Goal: Task Accomplishment & Management: Manage account settings

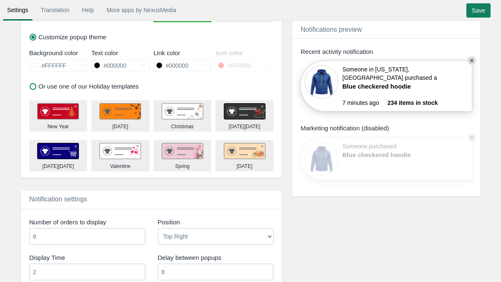
scroll to position [358, 0]
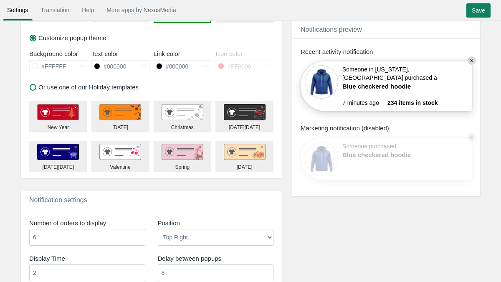
click at [123, 111] on img at bounding box center [120, 112] width 42 height 17
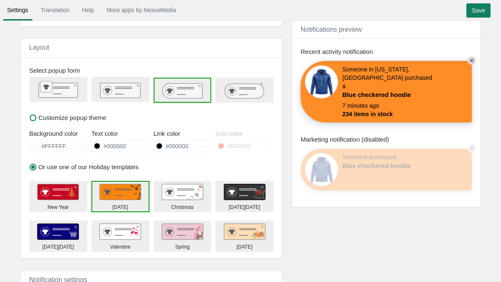
scroll to position [277, 0]
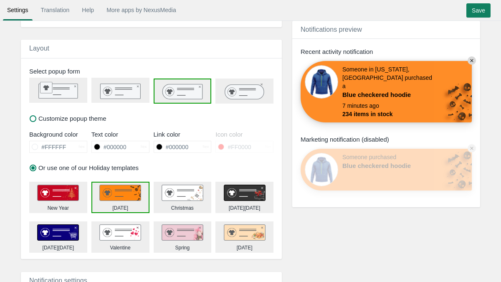
click at [235, 90] on icon at bounding box center [244, 91] width 39 height 15
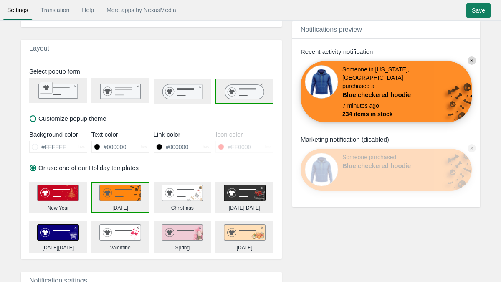
click at [38, 121] on label "Customize popup theme" at bounding box center [68, 118] width 77 height 9
click at [0, 0] on input "Customize popup theme" at bounding box center [0, 0] width 0 height 0
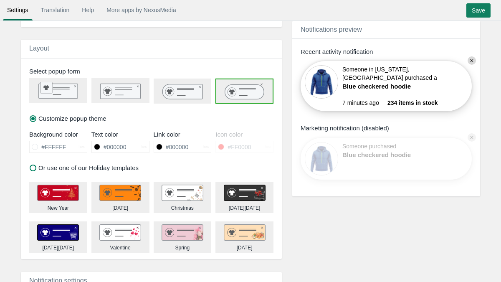
click at [240, 93] on icon at bounding box center [244, 91] width 39 height 15
click at [475, 9] on input "Save" at bounding box center [478, 10] width 24 height 14
click at [475, 11] on input "Save" at bounding box center [478, 10] width 24 height 14
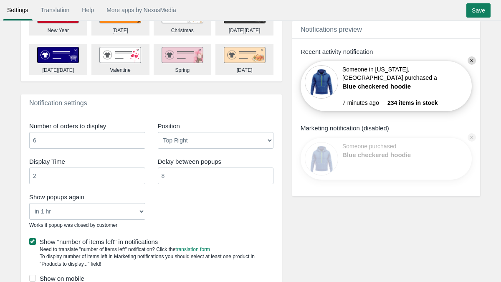
scroll to position [456, 0]
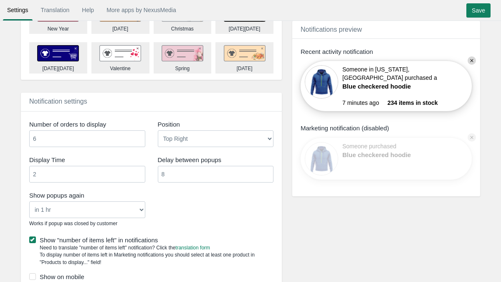
drag, startPoint x: 59, startPoint y: 172, endPoint x: 23, endPoint y: 173, distance: 36.3
click at [23, 173] on div "Display Time 2" at bounding box center [87, 170] width 129 height 35
type input "3"
click at [477, 8] on input "Save" at bounding box center [478, 10] width 24 height 14
drag, startPoint x: 44, startPoint y: 170, endPoint x: 27, endPoint y: 170, distance: 16.7
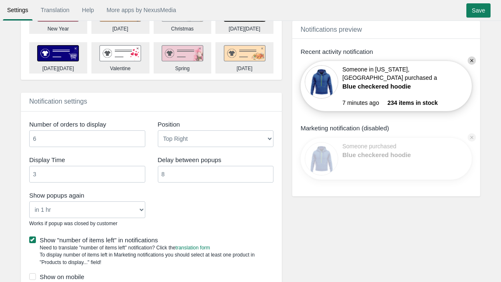
click at [28, 170] on div "Display Time 3" at bounding box center [87, 170] width 129 height 35
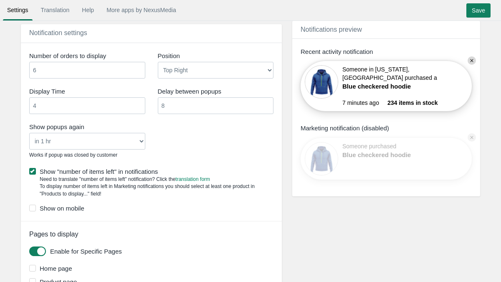
scroll to position [537, 0]
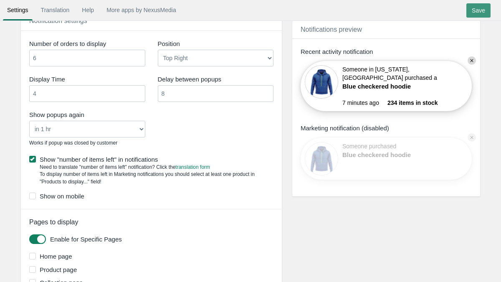
type input "4"
click at [472, 15] on input "Save" at bounding box center [478, 10] width 24 height 14
